Goal: Task Accomplishment & Management: Use online tool/utility

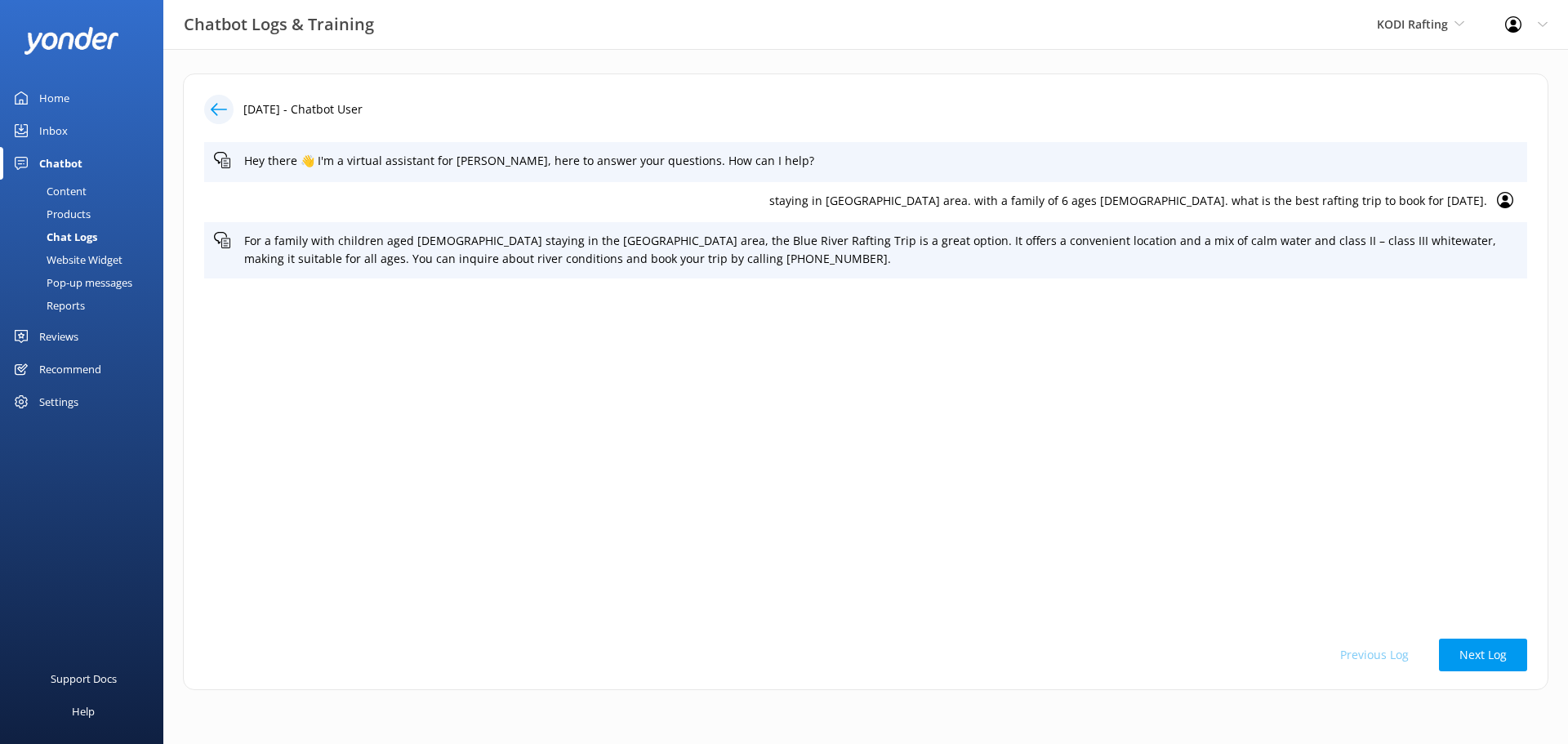
click at [74, 237] on div "Chat Logs" at bounding box center [53, 236] width 87 height 23
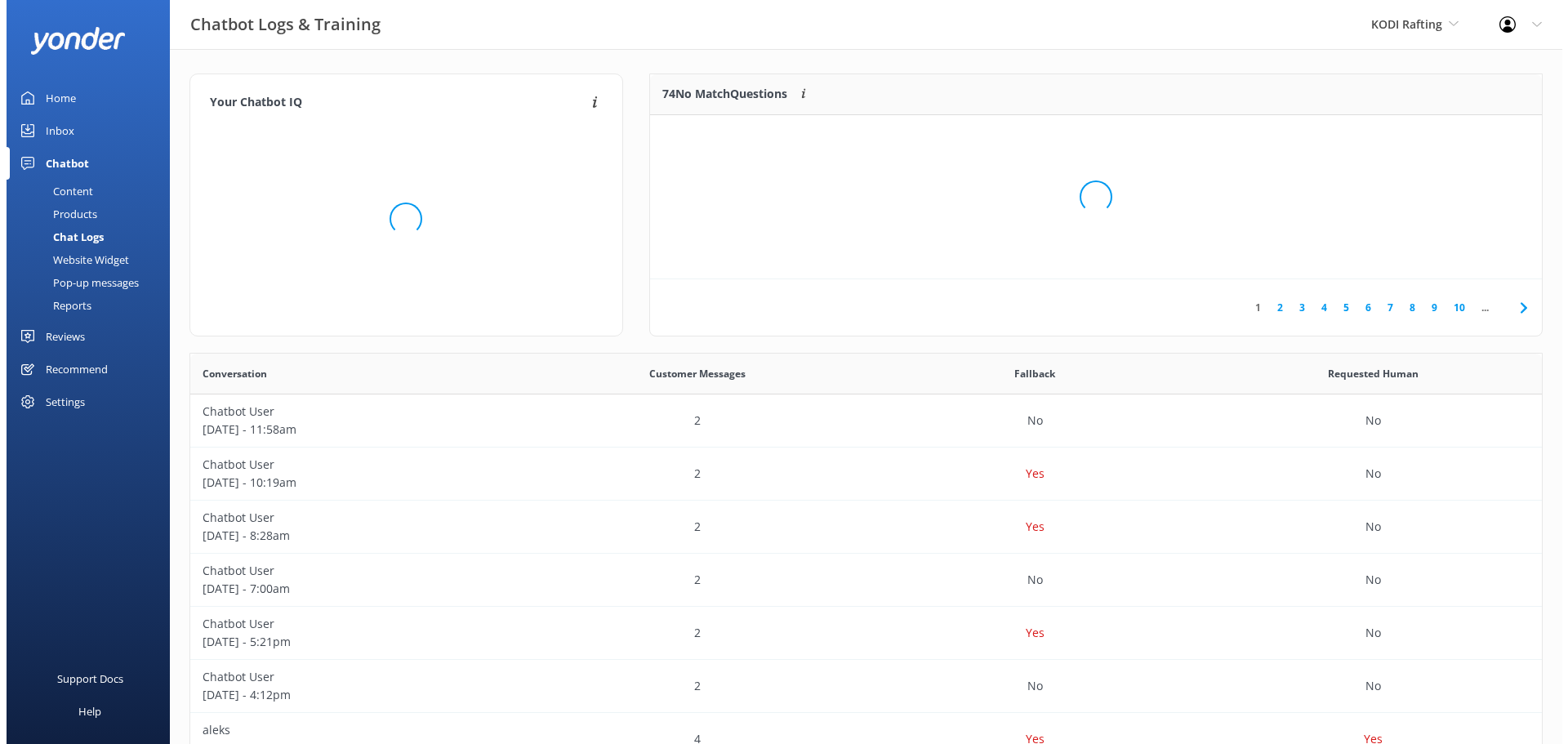
scroll to position [192, 880]
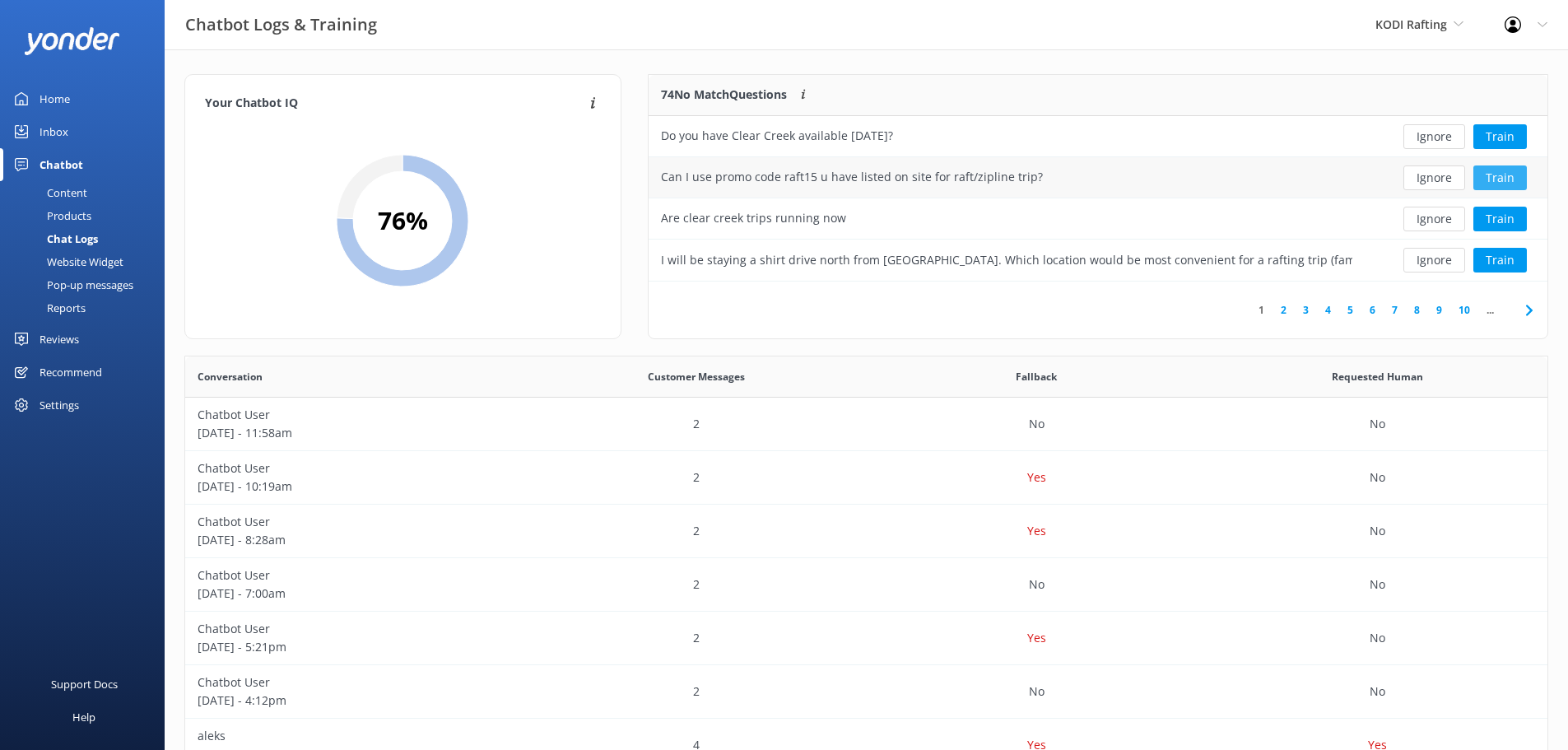
click at [1499, 182] on button "Train" at bounding box center [1500, 178] width 54 height 25
